Goal: Obtain resource: Obtain resource

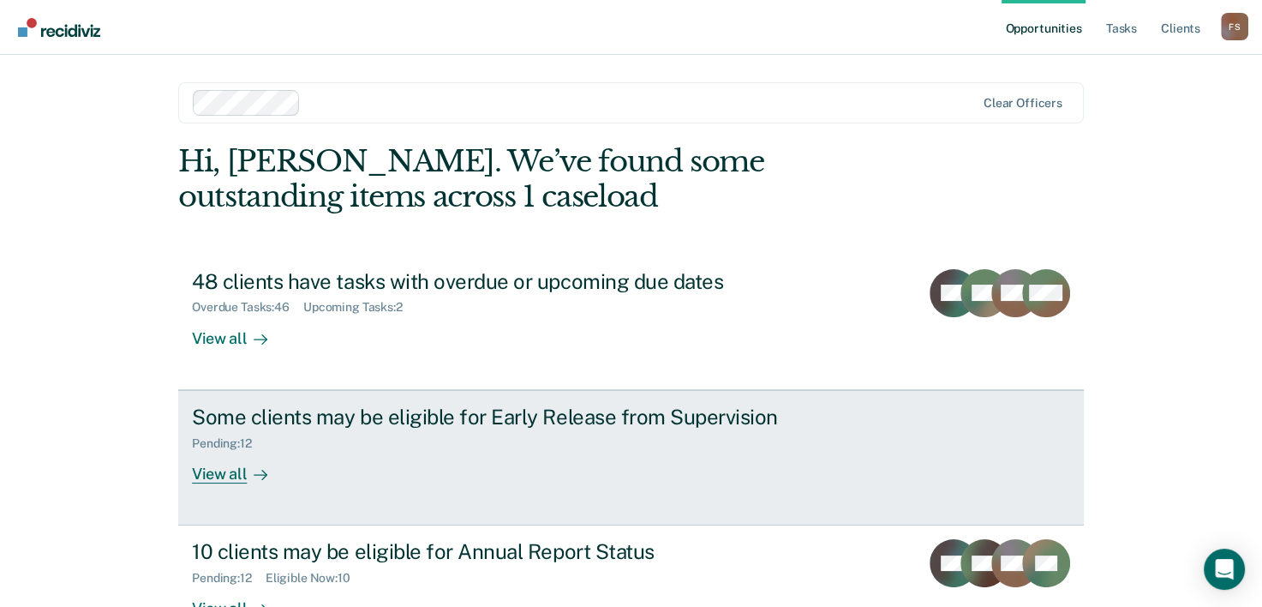
scroll to position [52, 0]
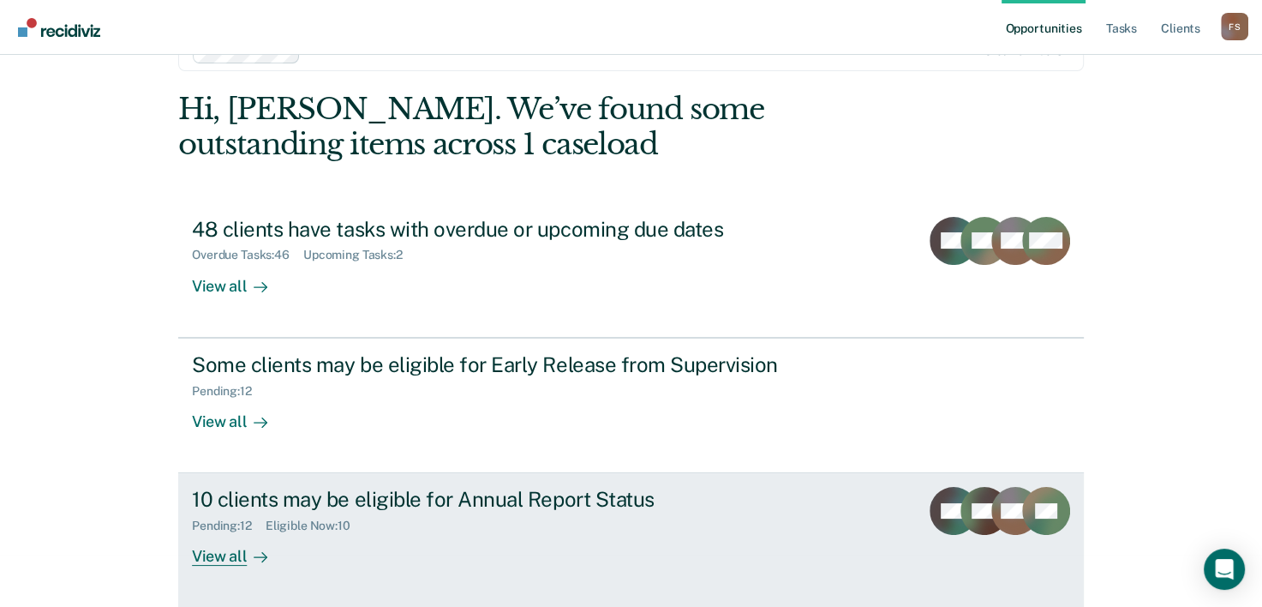
click at [366, 491] on div "10 clients may be eligible for Annual Report Status" at bounding box center [492, 499] width 601 height 25
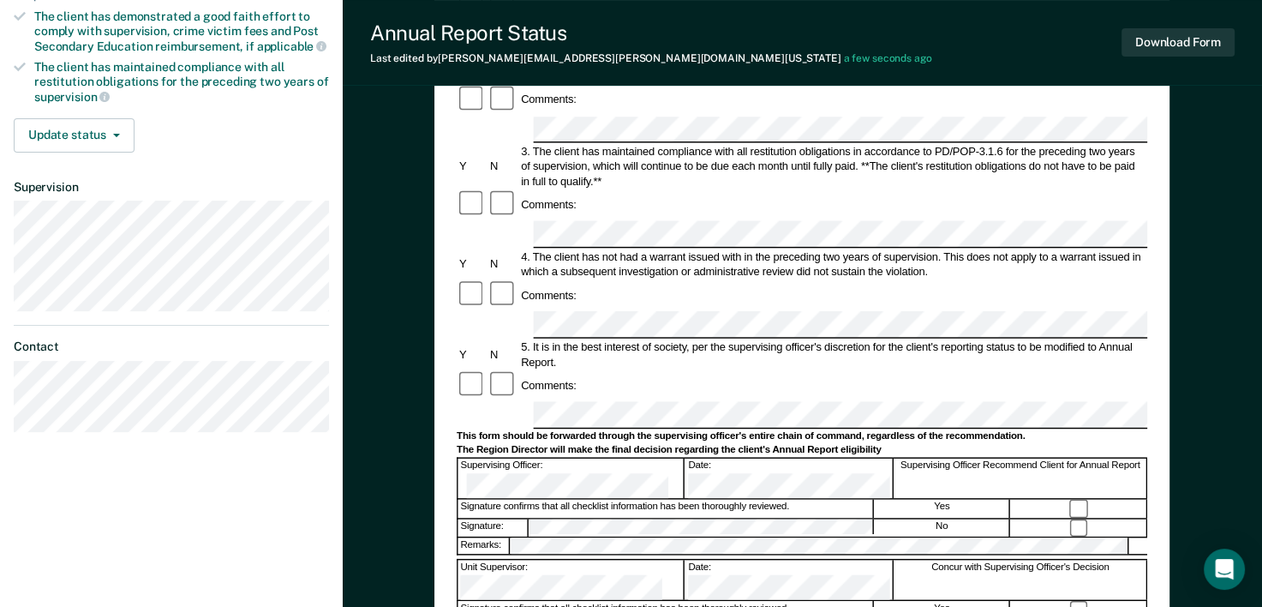
scroll to position [343, 0]
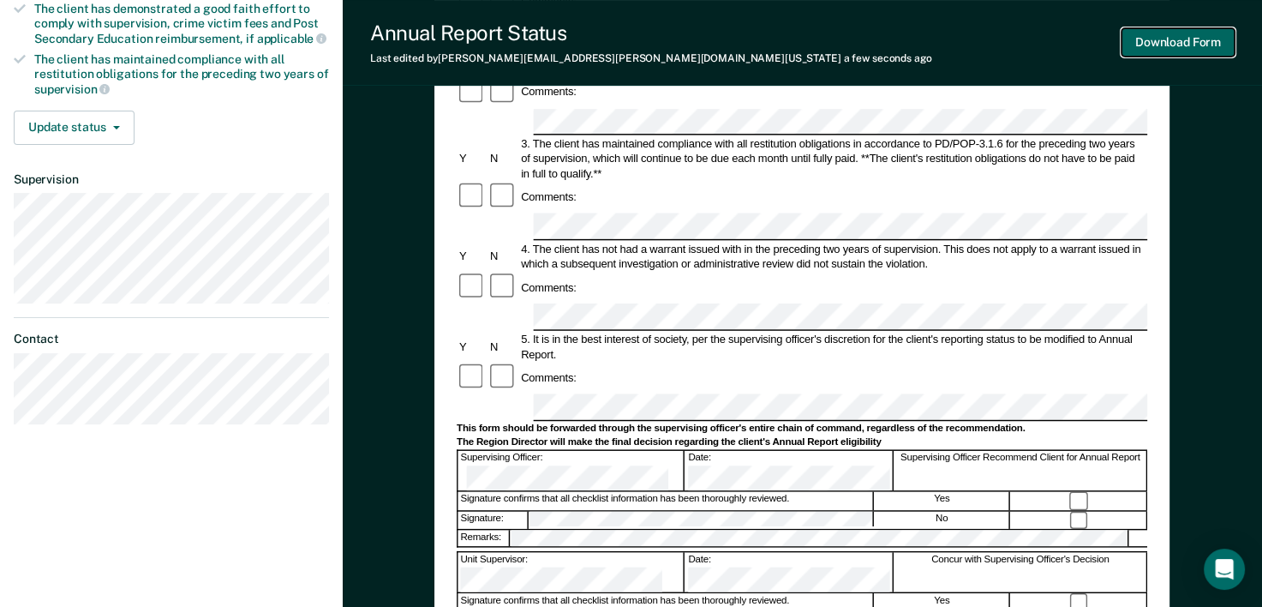
click at [1227, 43] on button "Download Form" at bounding box center [1177, 42] width 113 height 28
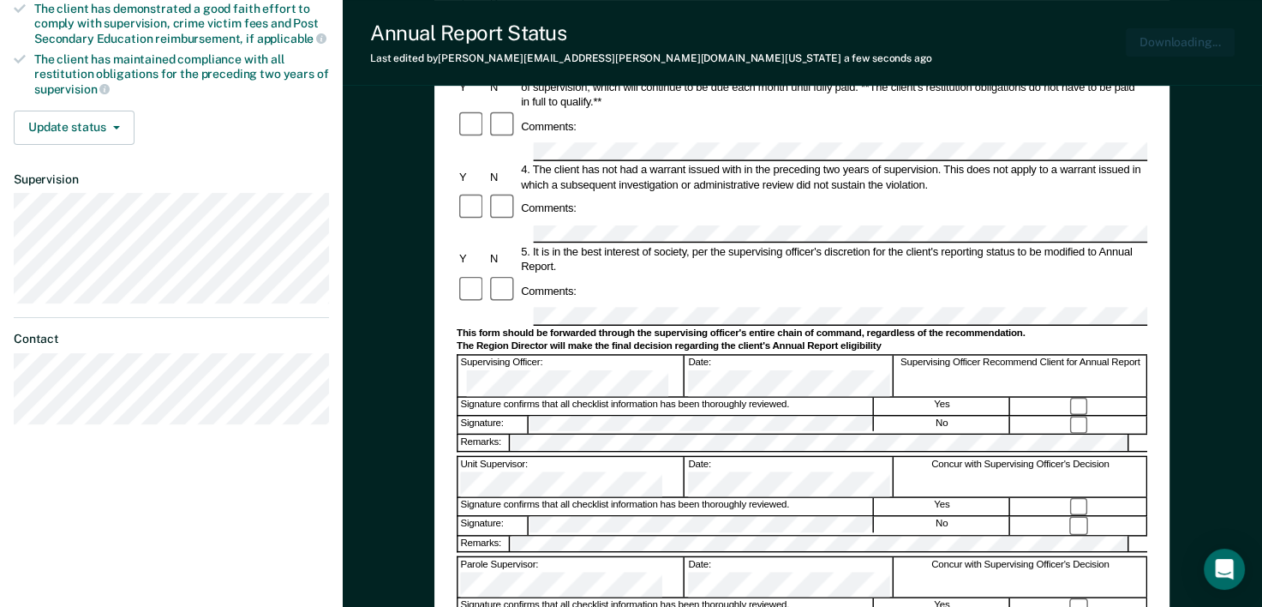
scroll to position [0, 0]
